Goal: Transaction & Acquisition: Download file/media

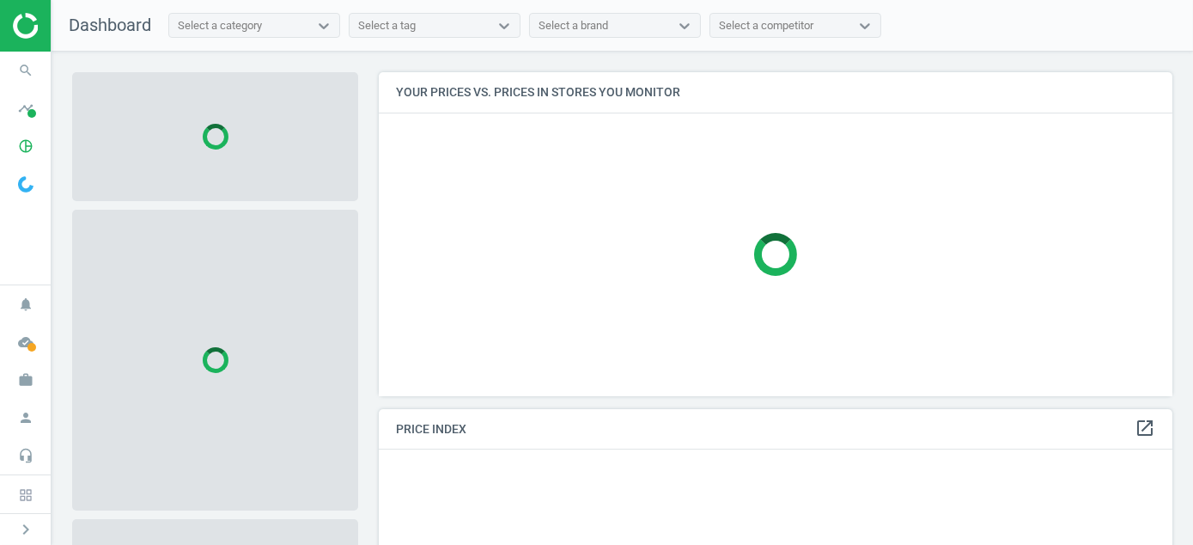
scroll to position [350, 808]
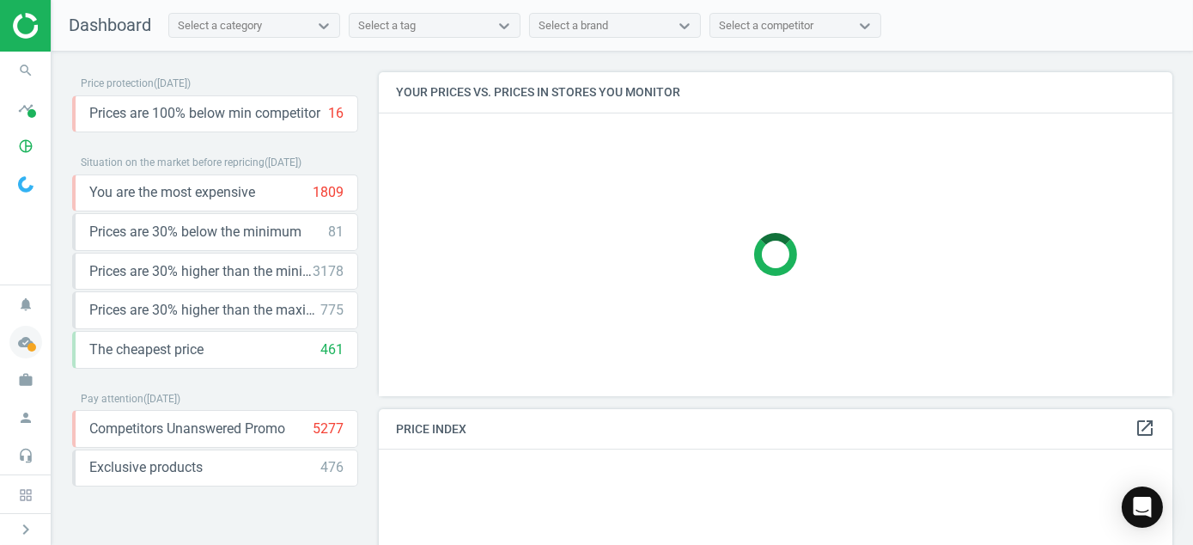
click at [35, 344] on span at bounding box center [31, 347] width 9 height 9
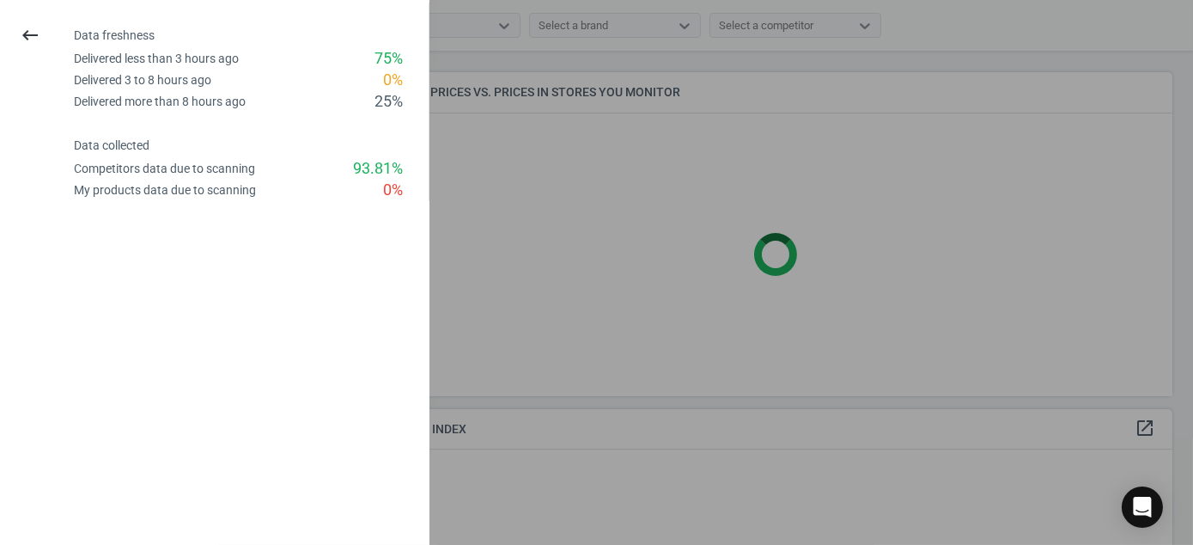
click at [548, 180] on div at bounding box center [596, 272] width 1193 height 545
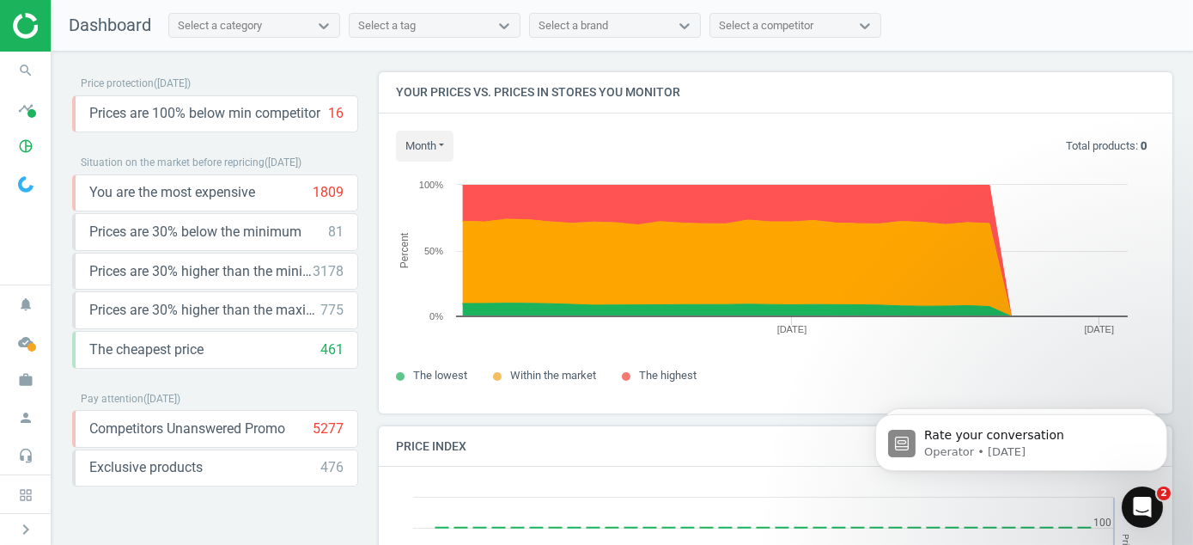
scroll to position [0, 0]
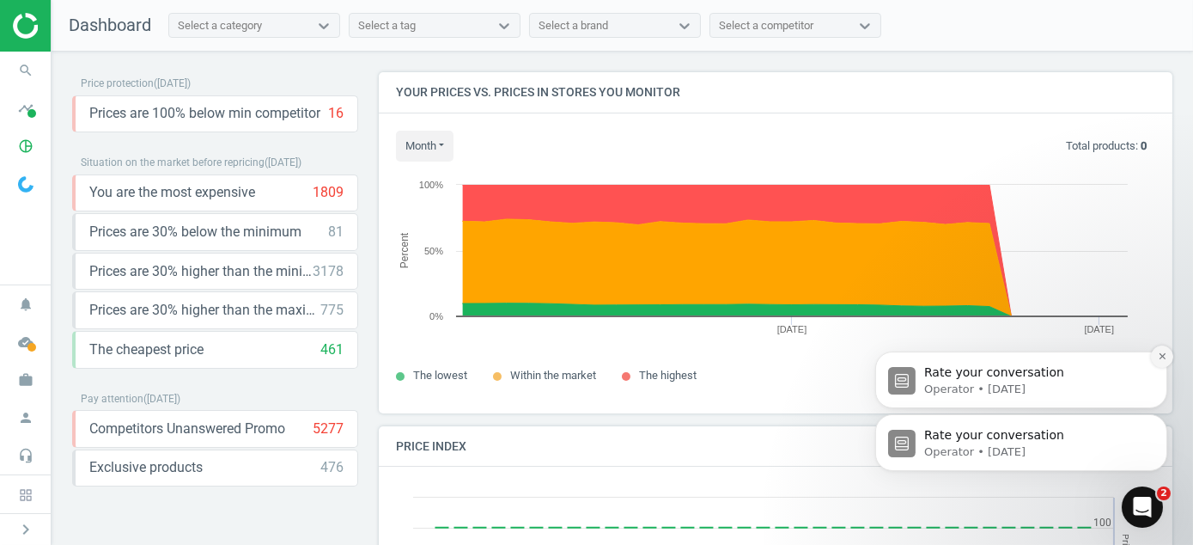
click at [1155, 358] on button "Dismiss notification" at bounding box center [1161, 355] width 22 height 22
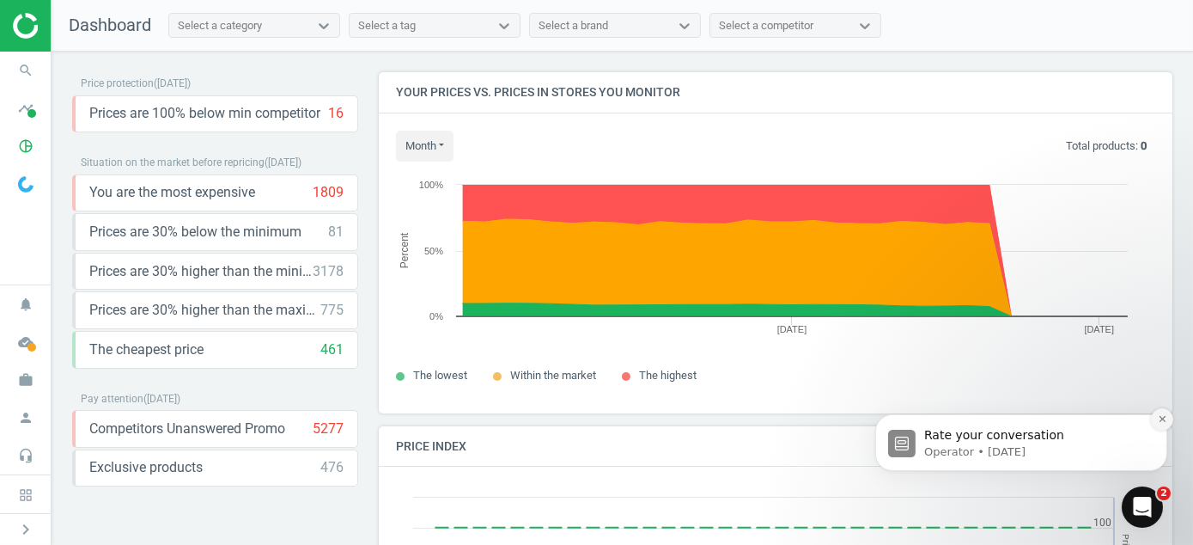
click at [1161, 413] on icon "Dismiss notification" at bounding box center [1161, 417] width 9 height 9
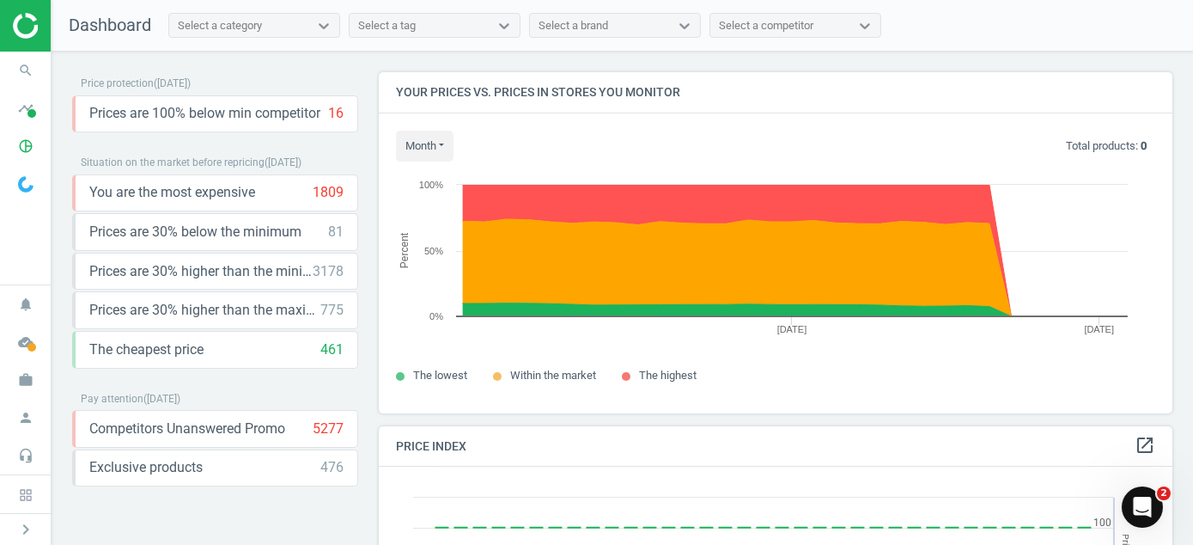
click at [1143, 508] on icon "Open Intercom Messenger" at bounding box center [1142, 506] width 28 height 28
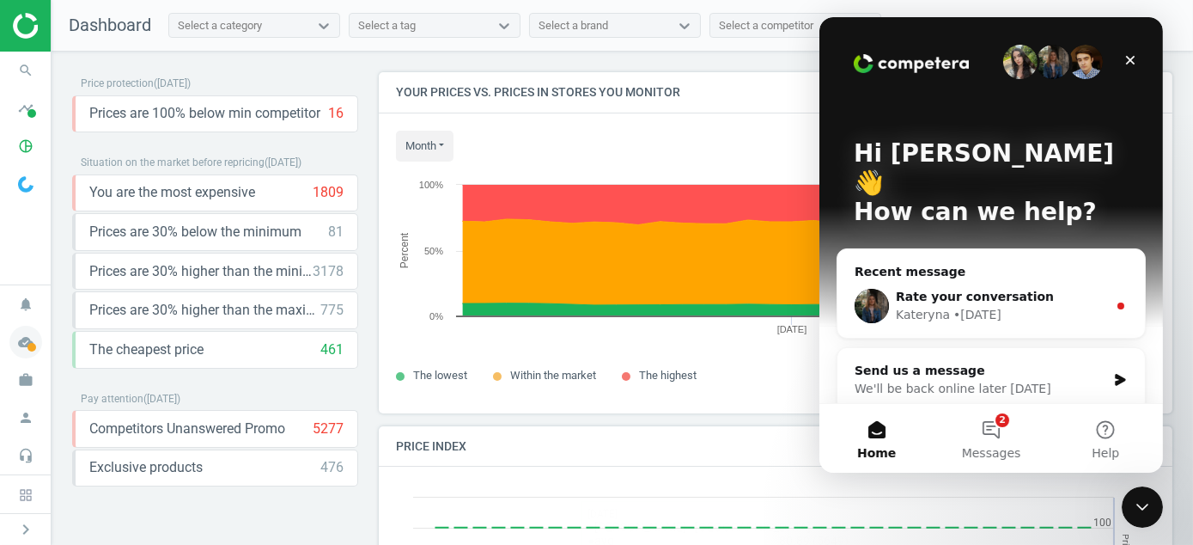
click at [28, 339] on icon "cloud_done" at bounding box center [25, 342] width 33 height 33
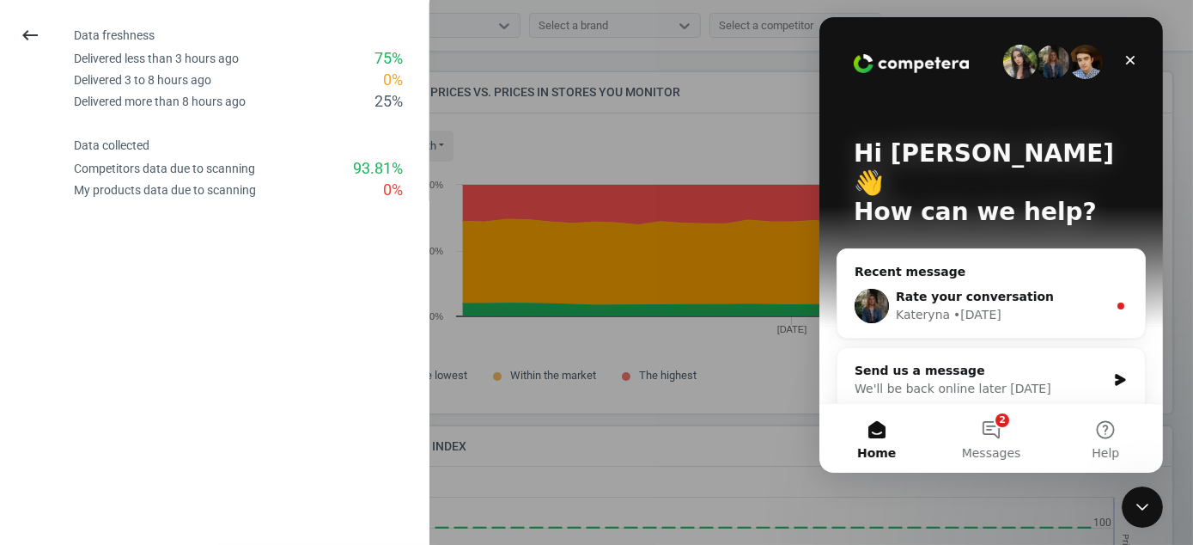
click at [1152, 502] on div "Close Intercom Messenger" at bounding box center [1141, 505] width 41 height 41
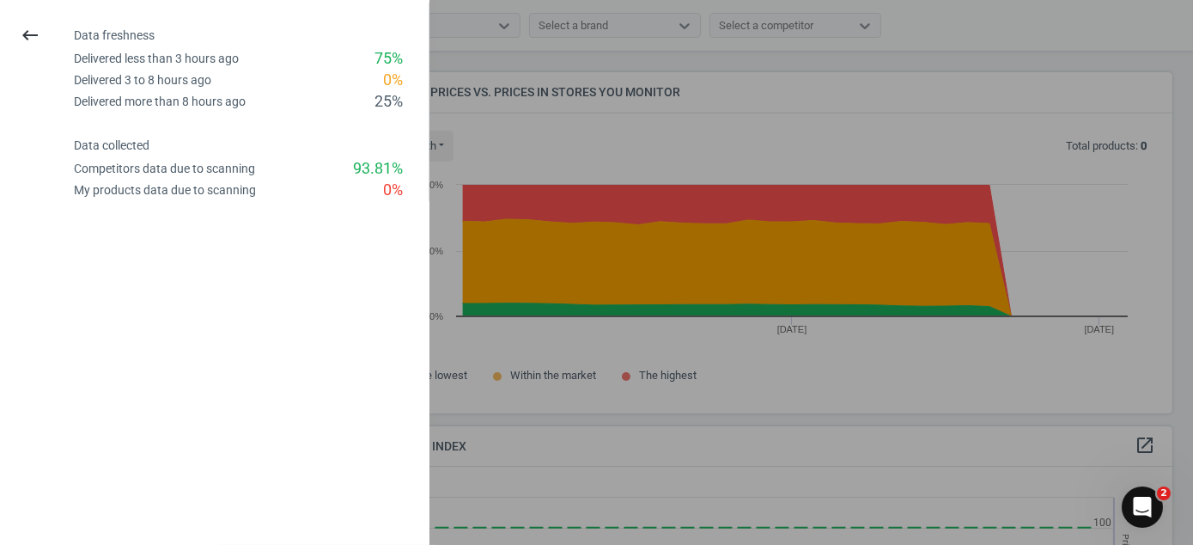
click at [927, 302] on div at bounding box center [596, 272] width 1193 height 545
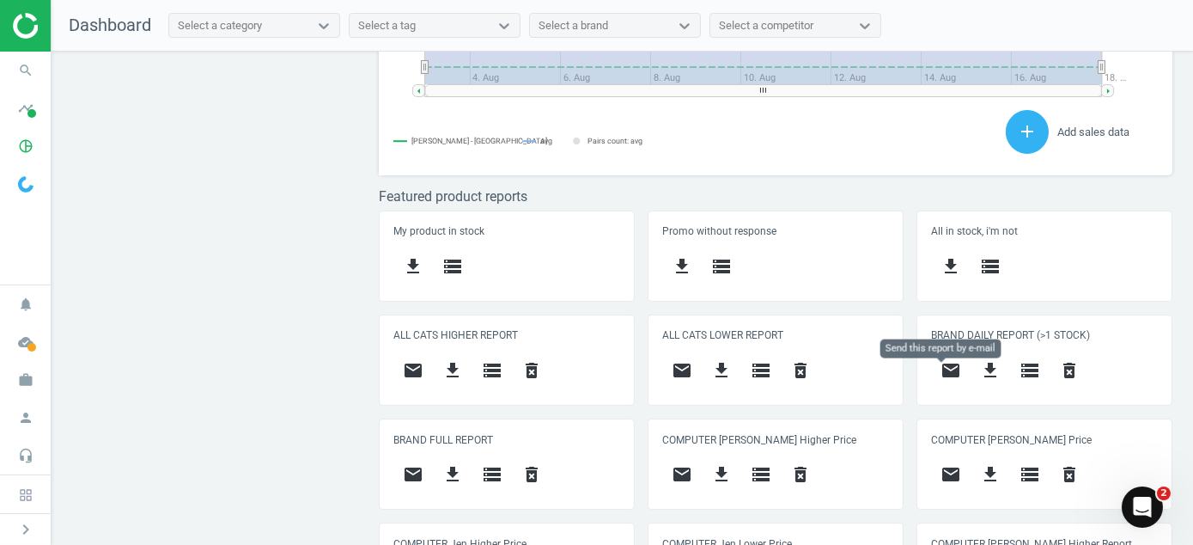
scroll to position [773, 0]
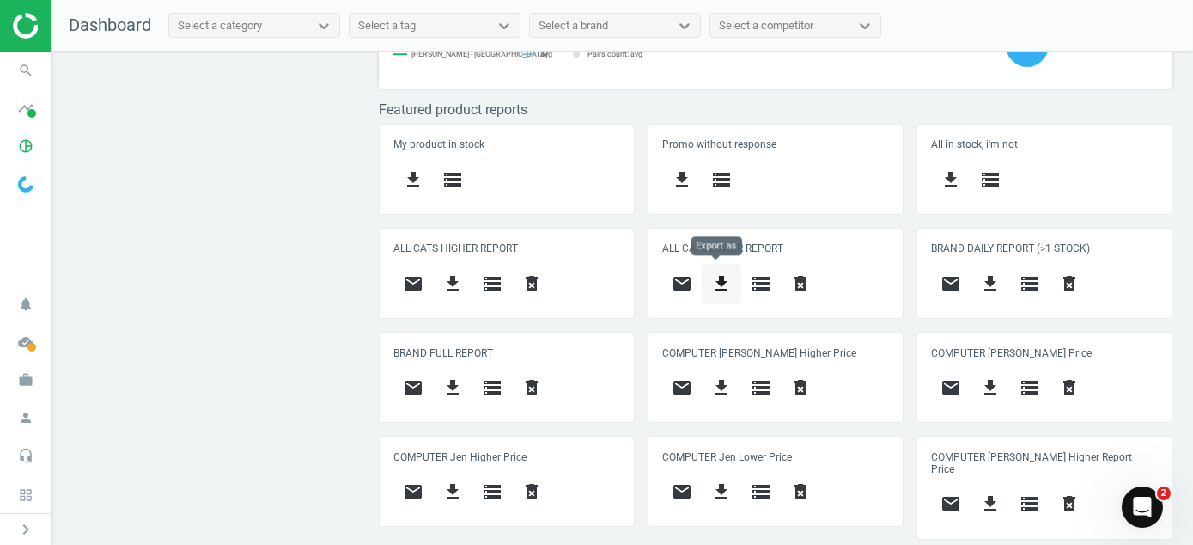
click at [727, 282] on button "get_app" at bounding box center [722, 284] width 40 height 40
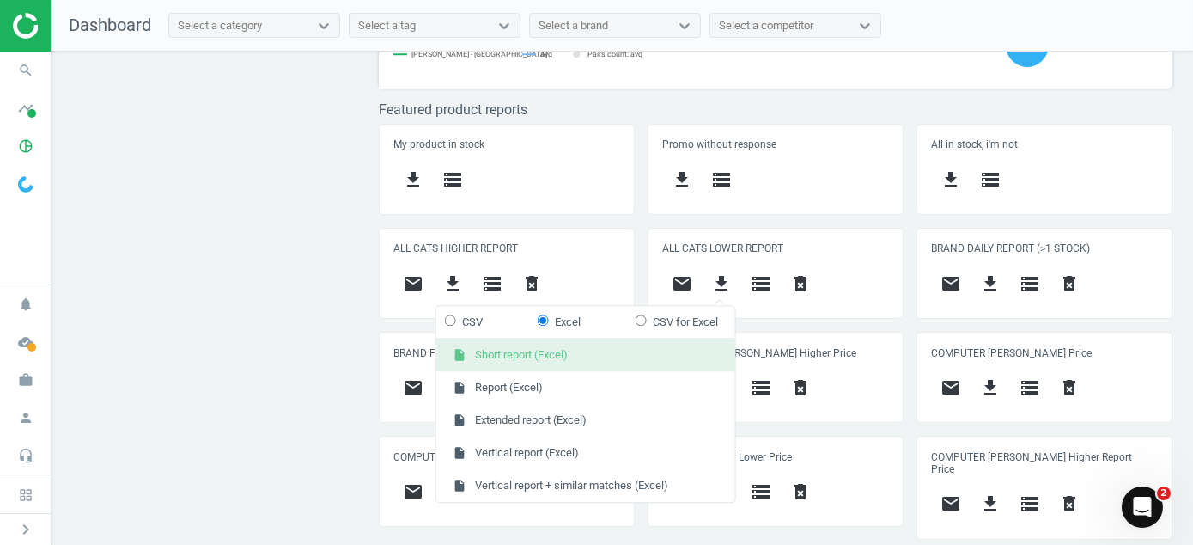
click at [576, 357] on button "insert_drive_file Short report (Excel)" at bounding box center [585, 355] width 299 height 33
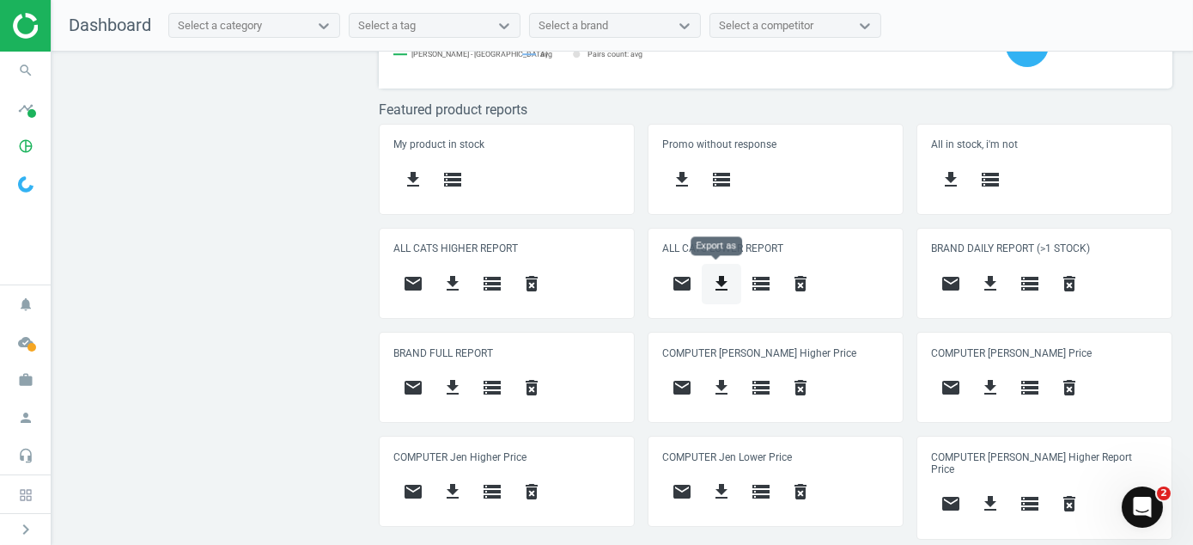
click at [725, 286] on icon "get_app" at bounding box center [721, 283] width 21 height 21
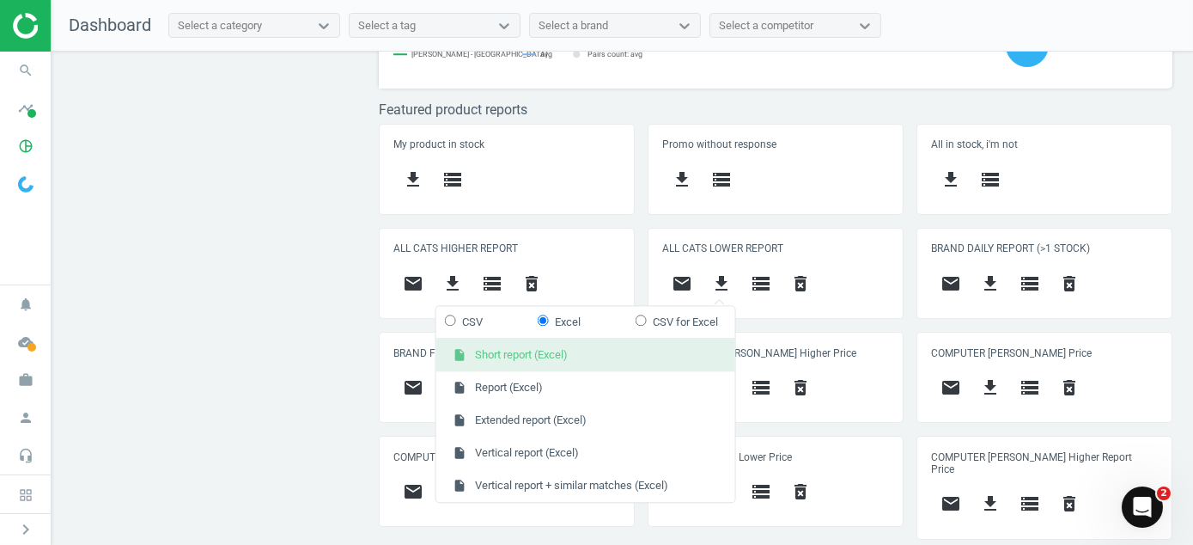
click at [649, 357] on button "insert_drive_file Short report (Excel)" at bounding box center [585, 355] width 299 height 33
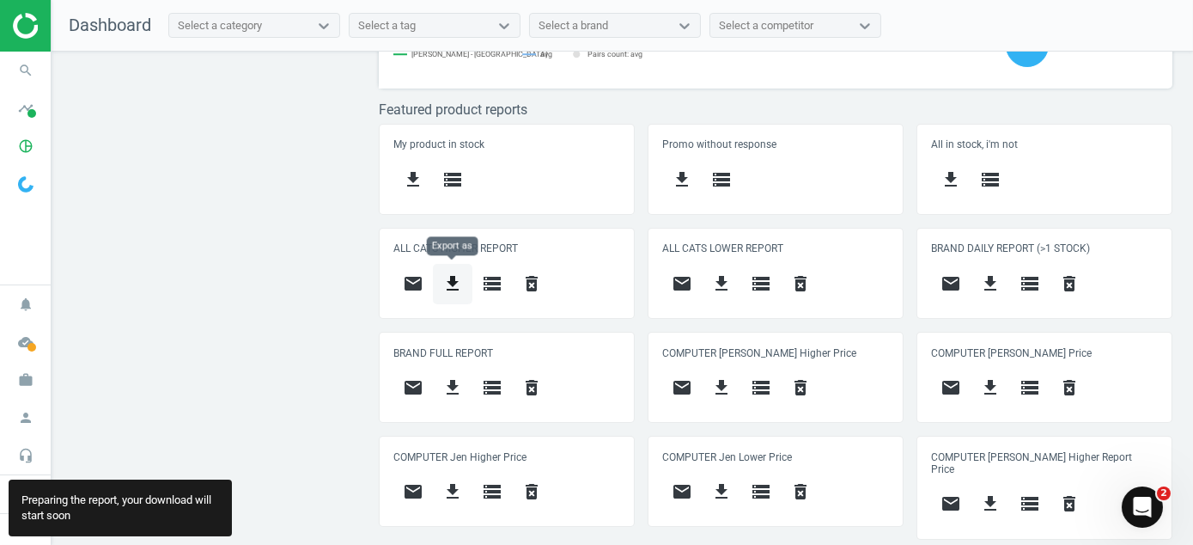
click at [449, 279] on icon "get_app" at bounding box center [452, 283] width 21 height 21
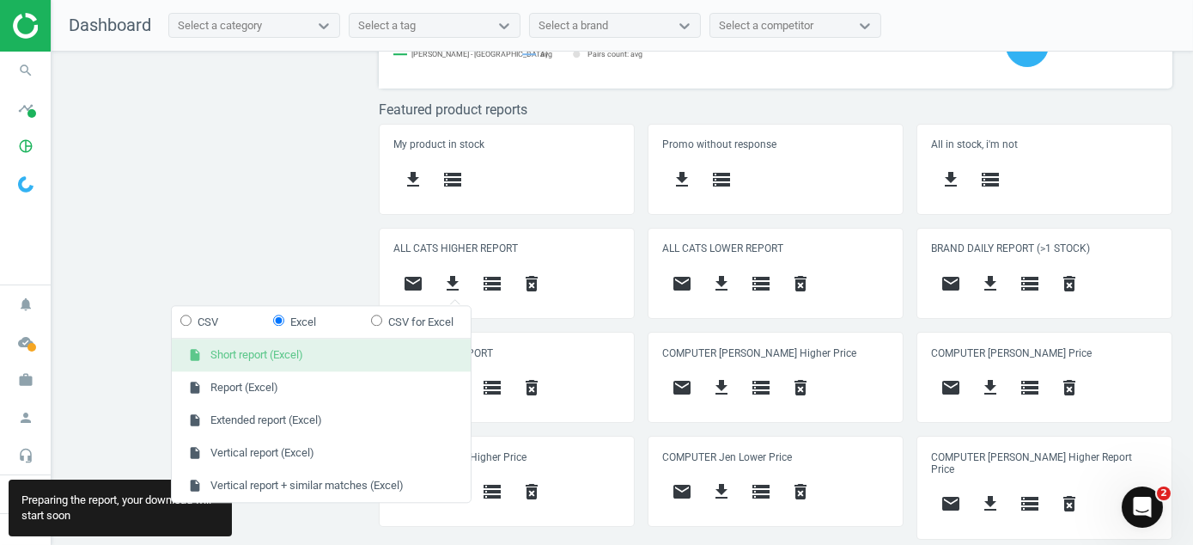
click at [378, 349] on button "insert_drive_file Short report (Excel)" at bounding box center [321, 355] width 299 height 33
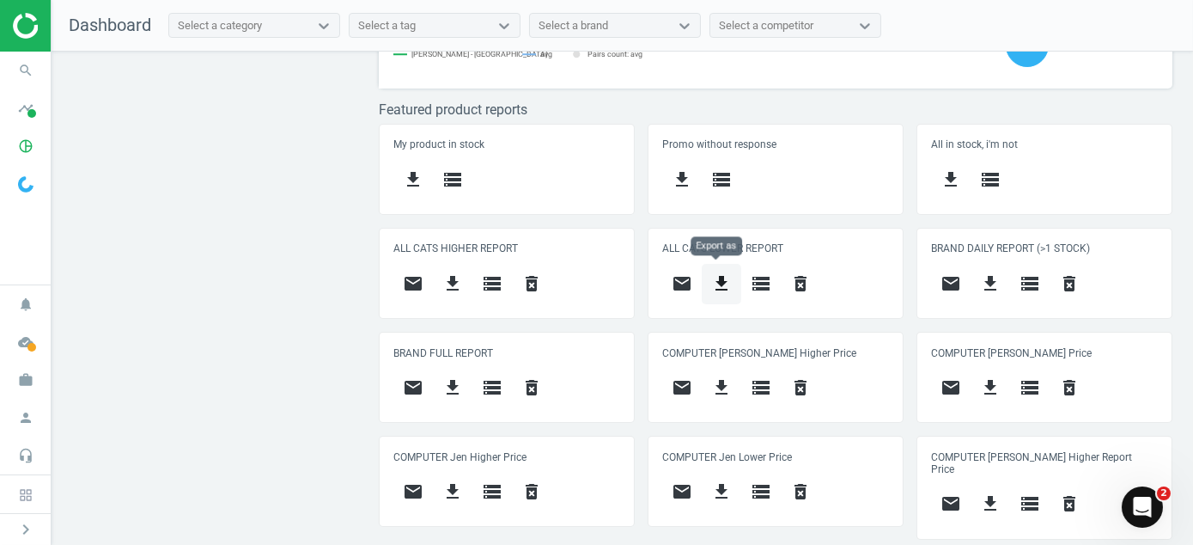
click at [719, 273] on icon "get_app" at bounding box center [721, 283] width 21 height 21
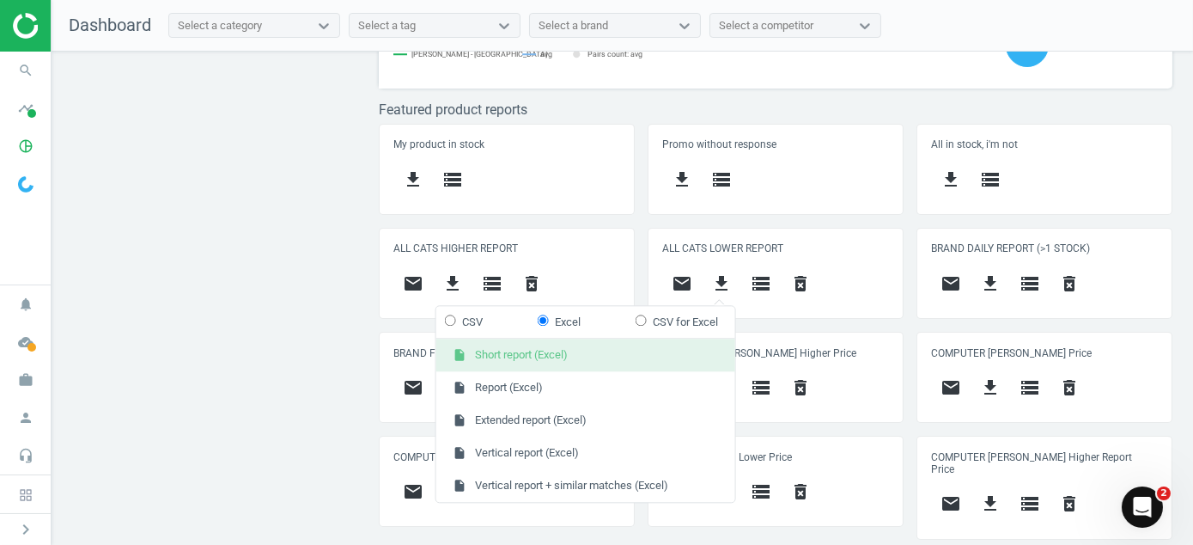
click at [569, 359] on button "insert_drive_file Short report (Excel)" at bounding box center [585, 355] width 299 height 33
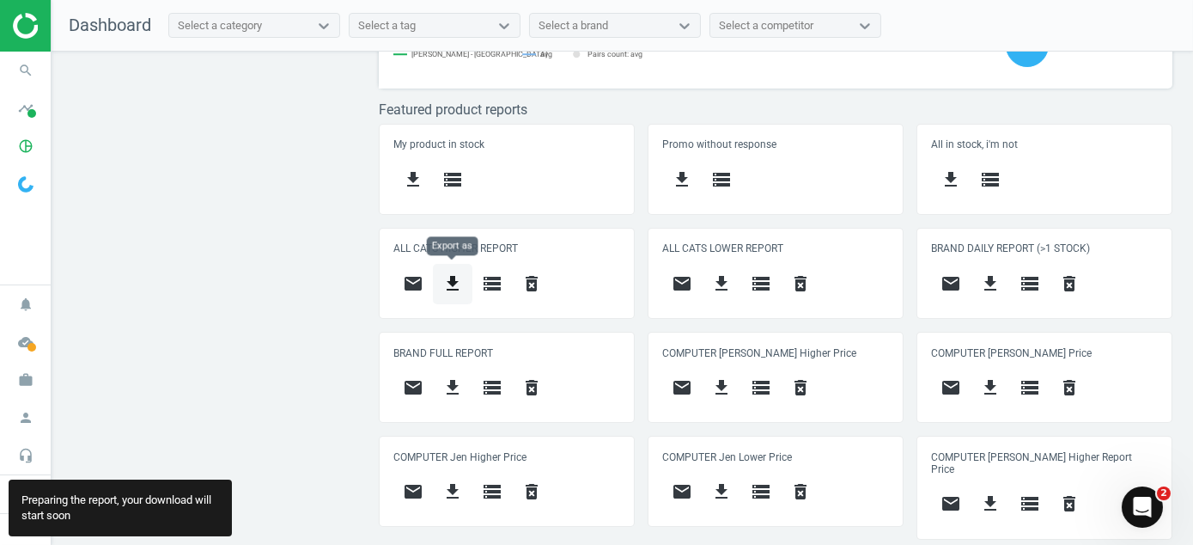
click at [454, 286] on icon "get_app" at bounding box center [452, 283] width 21 height 21
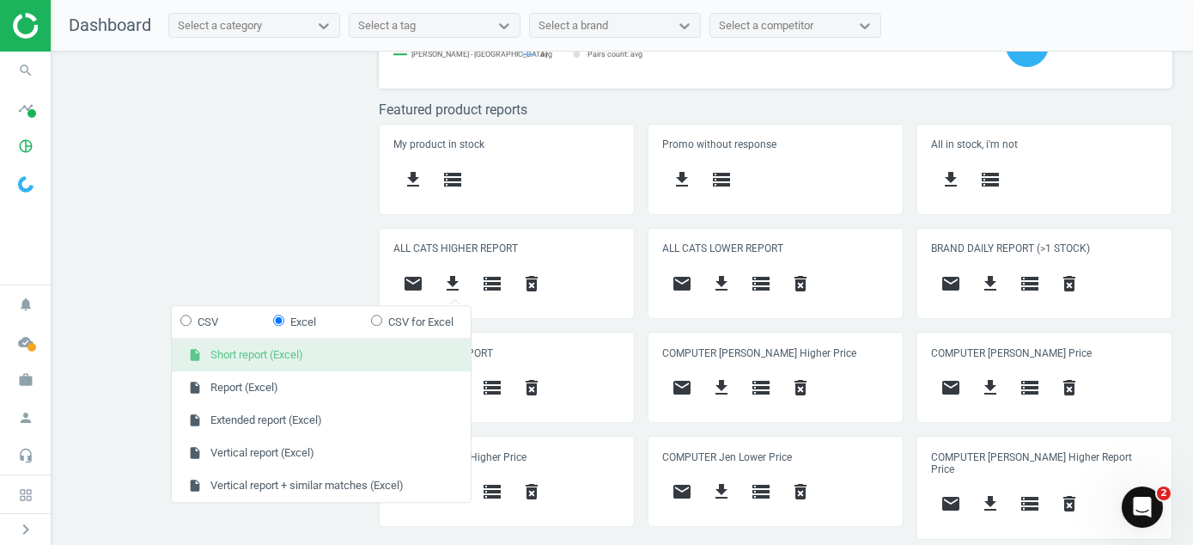
click at [363, 356] on button "insert_drive_file Short report (Excel)" at bounding box center [321, 355] width 299 height 33
